Goal: Find specific fact: Find specific fact

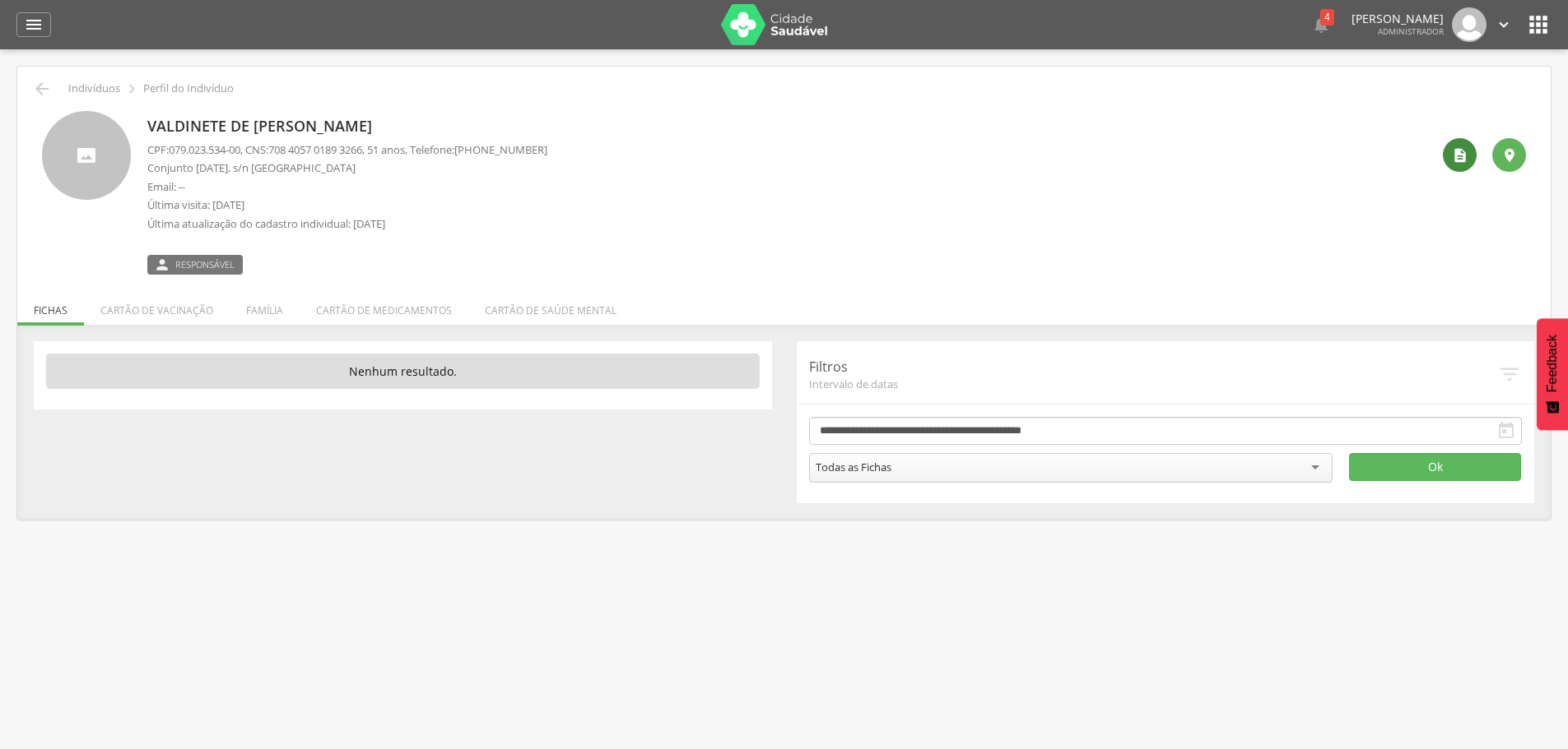
click at [1448, 158] on div "" at bounding box center [1460, 155] width 34 height 34
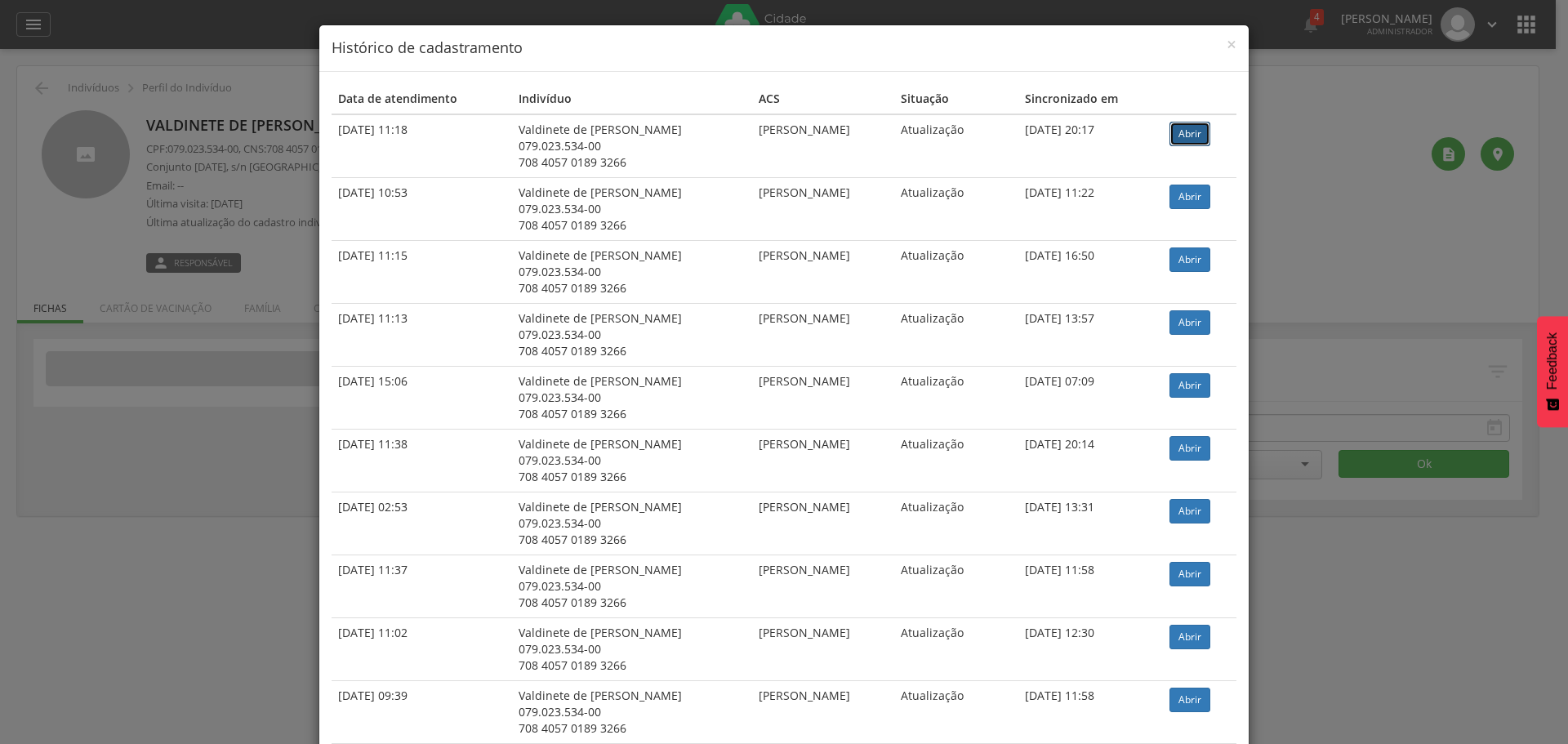
click at [1169, 136] on link "Abrir" at bounding box center [1189, 134] width 40 height 25
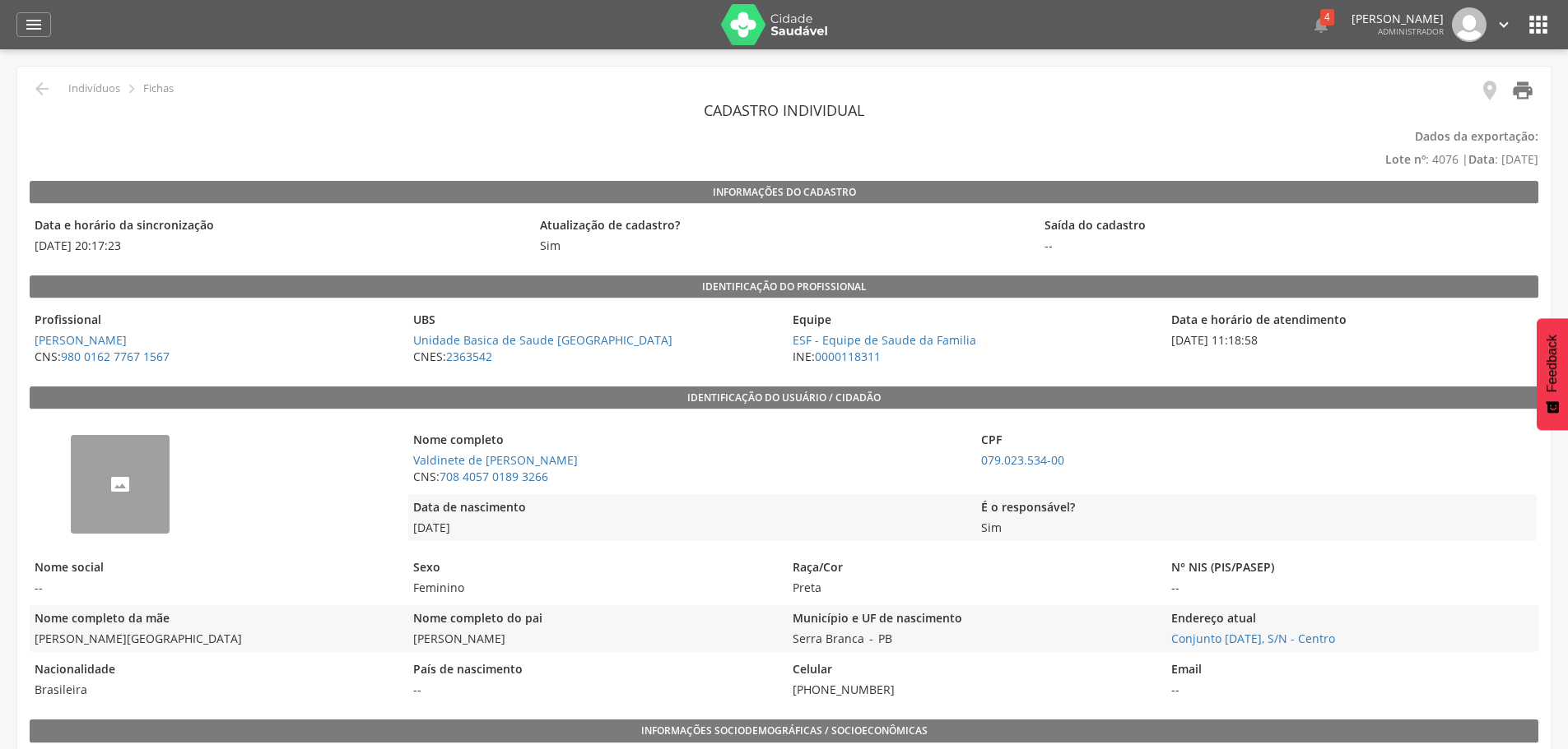
click at [1523, 84] on icon "" at bounding box center [1521, 90] width 23 height 23
drag, startPoint x: 554, startPoint y: 476, endPoint x: 441, endPoint y: 476, distance: 113.0
click at [441, 476] on span "CNS: 708 4057 0189 3266" at bounding box center [688, 477] width 560 height 17
copy link "708 4057 0189 3266"
